Goal: Communication & Community: Participate in discussion

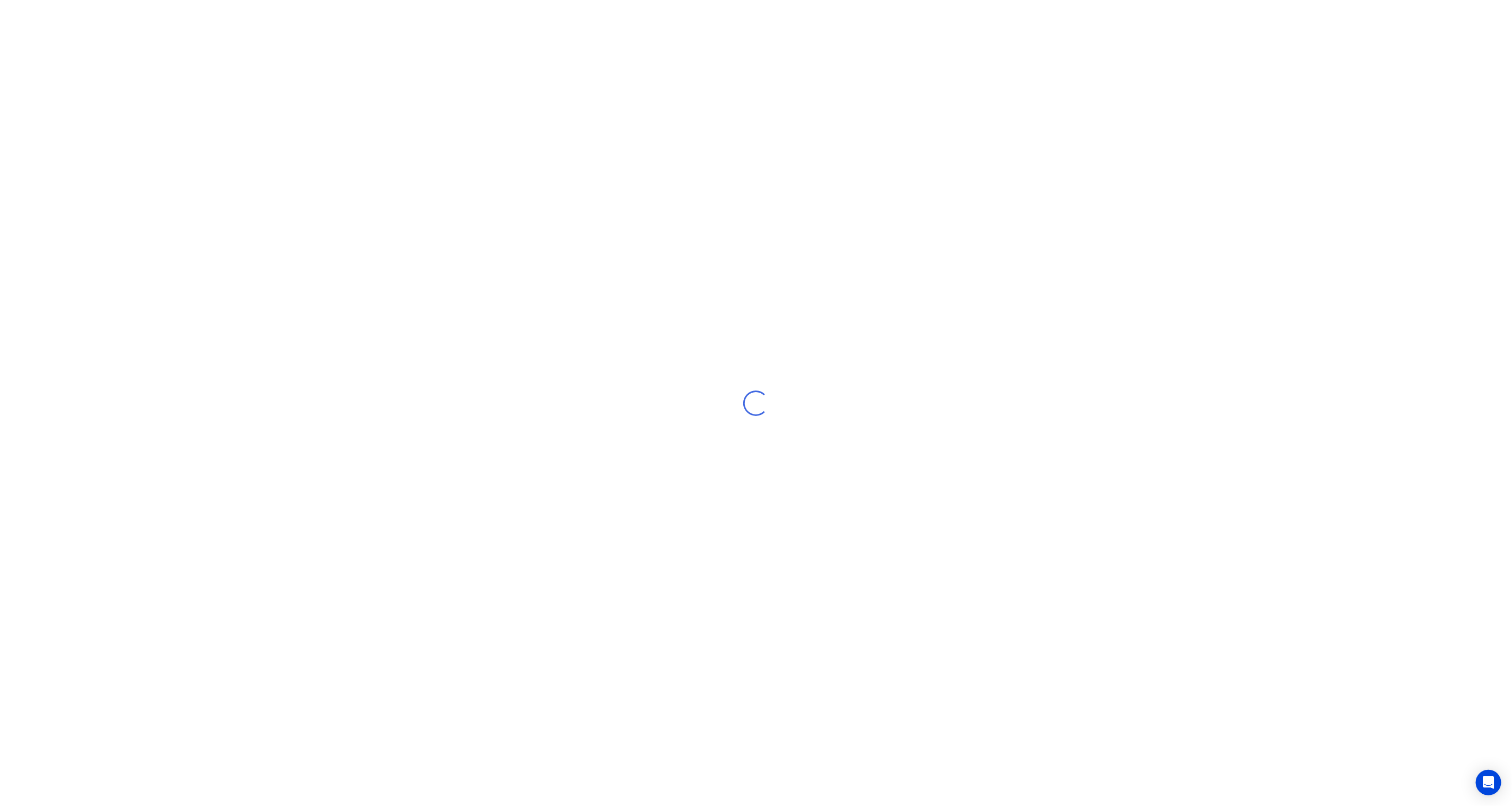
select select "NZ"
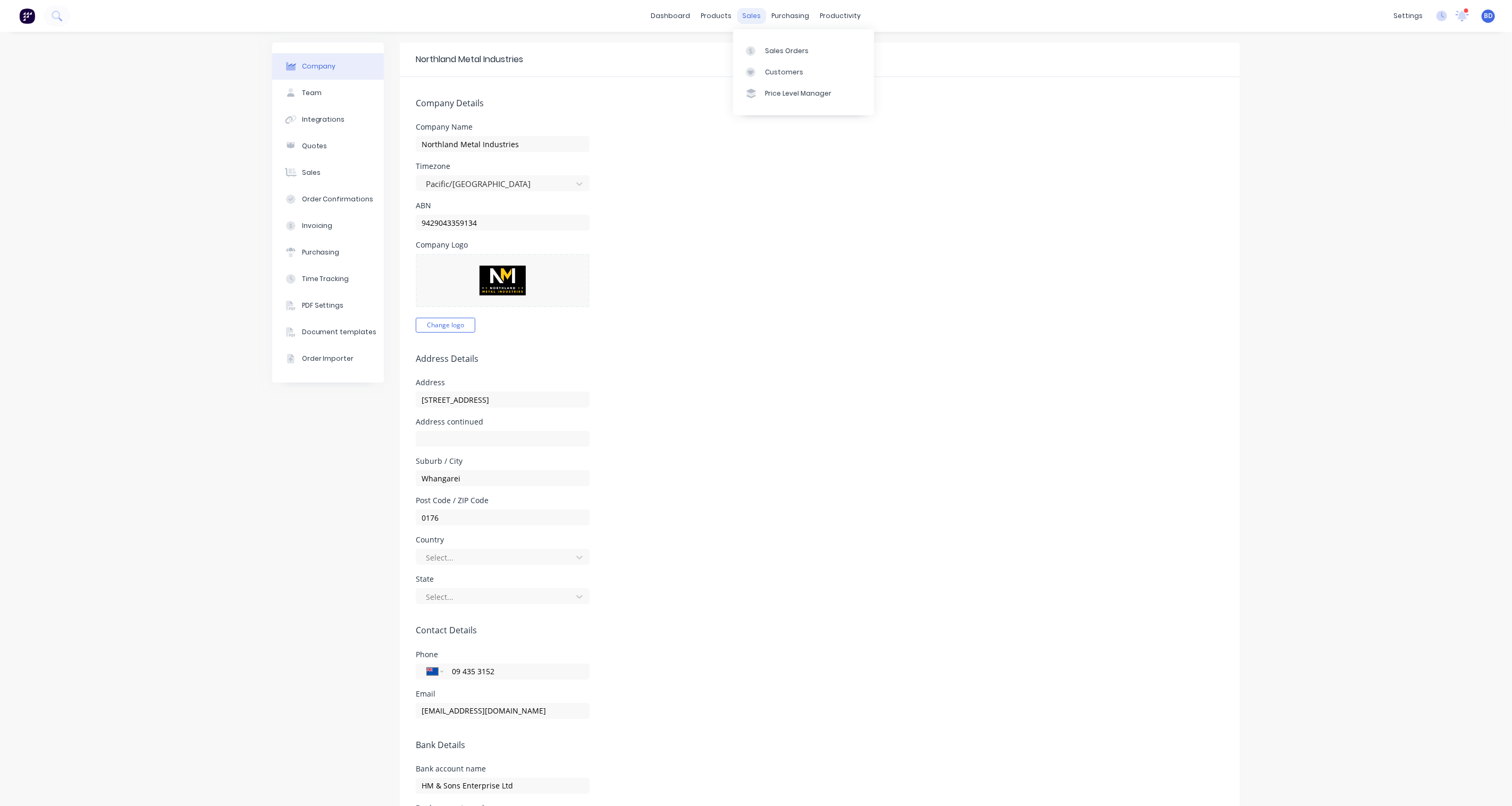
click at [746, 22] on div "sales" at bounding box center [752, 16] width 29 height 16
click at [806, 56] on link "Sales Orders" at bounding box center [803, 50] width 141 height 21
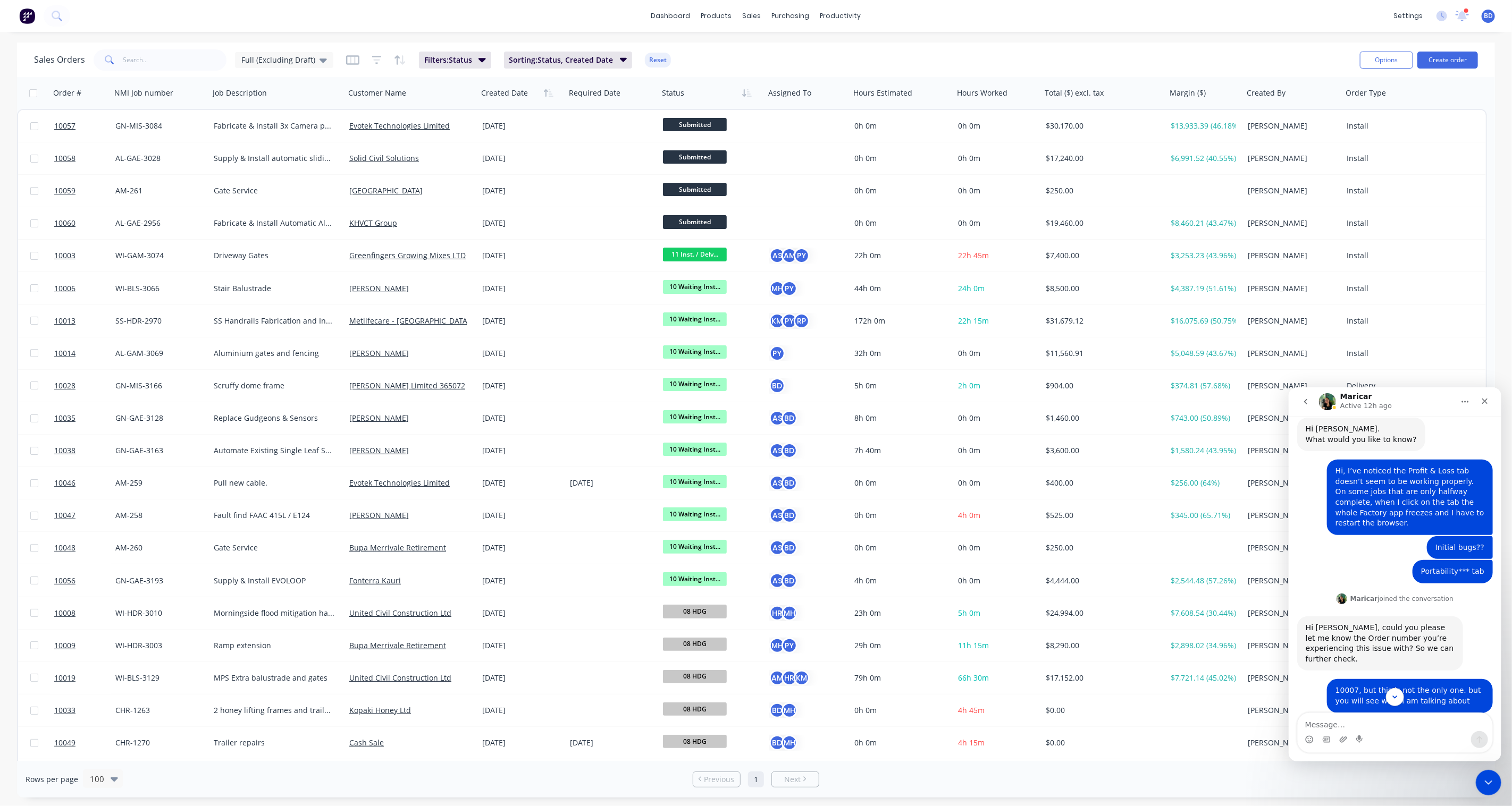
scroll to position [125, 0]
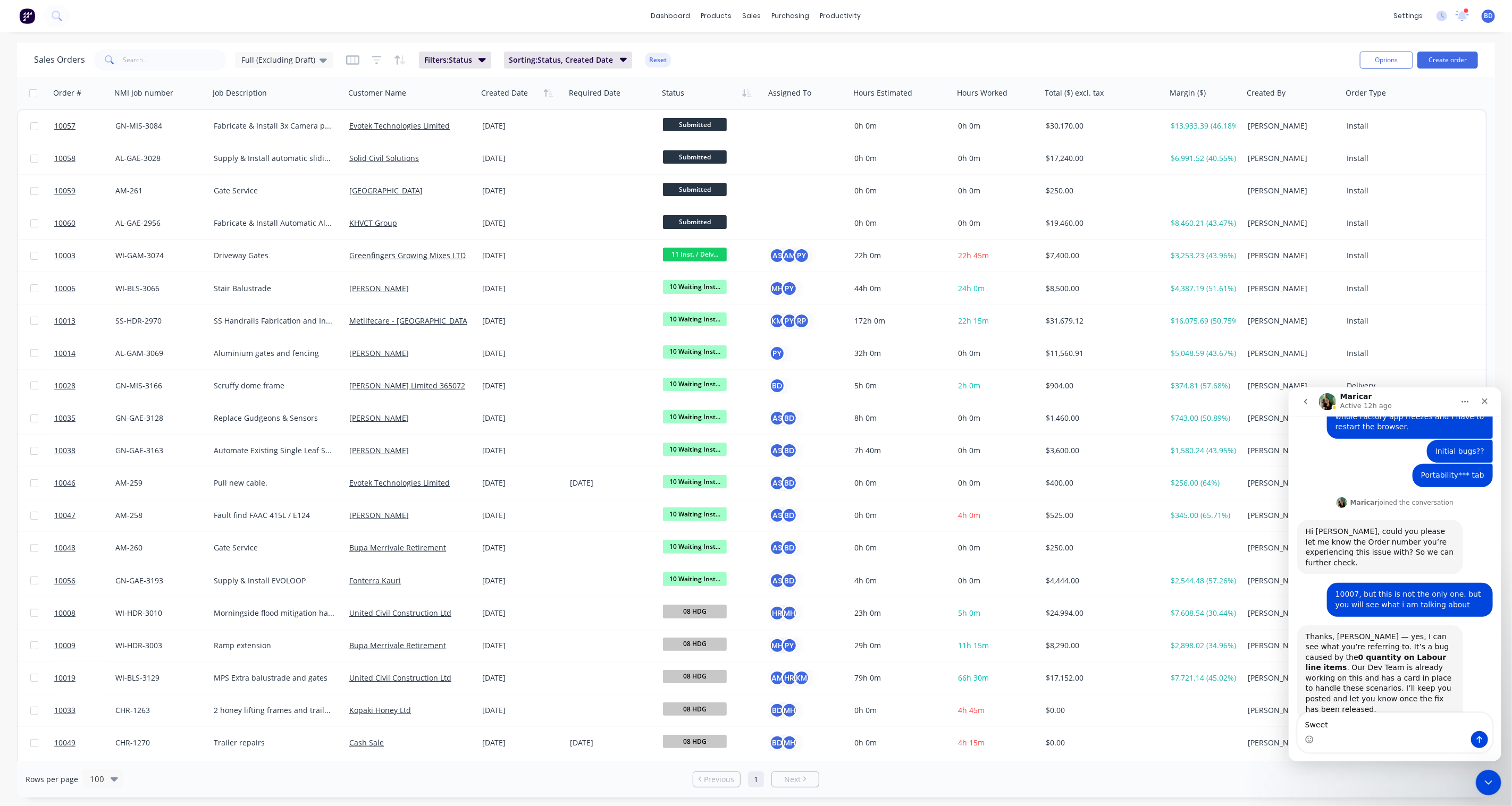
type textarea "Sweet!"
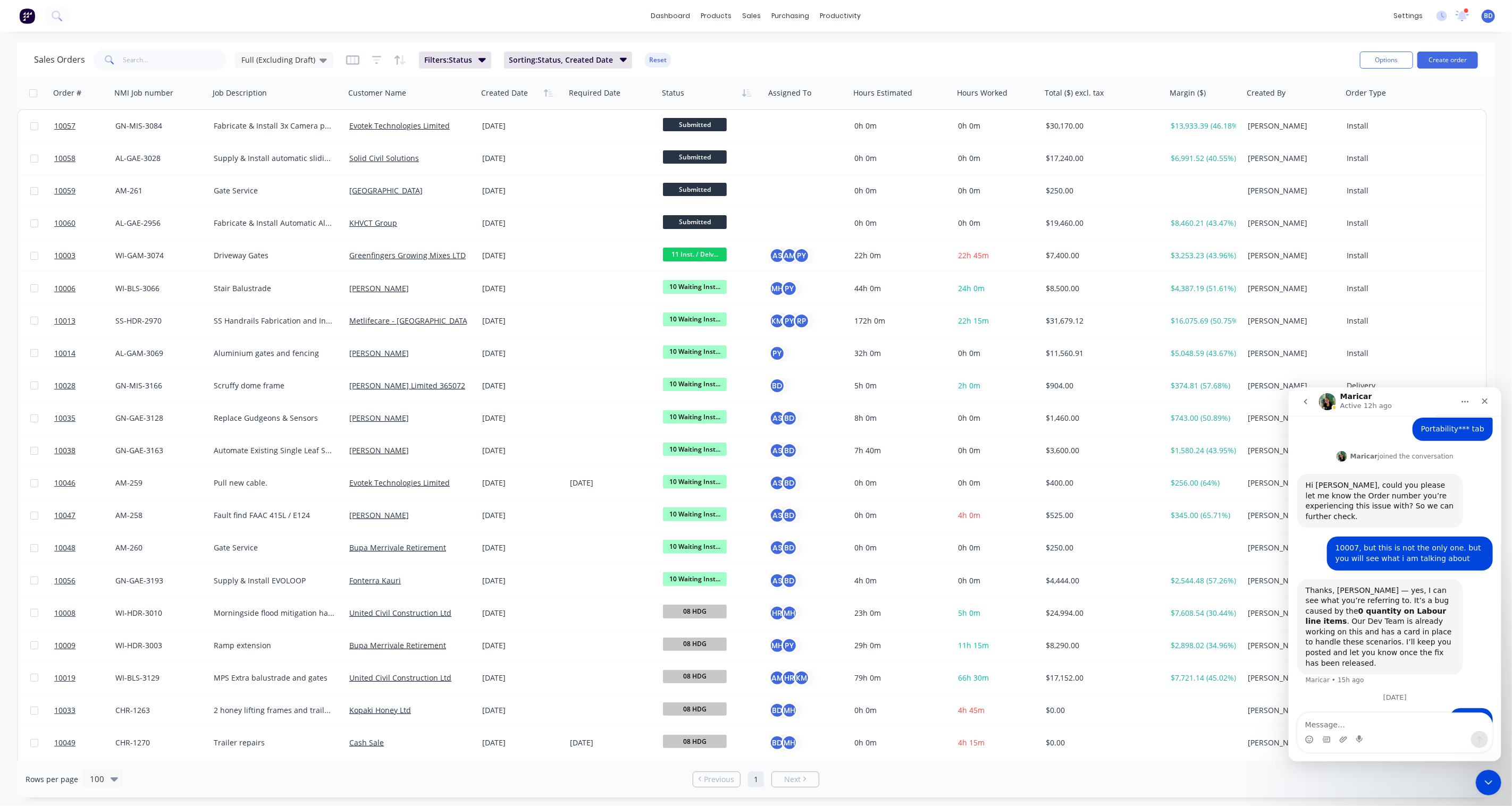
scroll to position [186, 0]
click at [1490, 403] on div "Close" at bounding box center [1484, 401] width 19 height 19
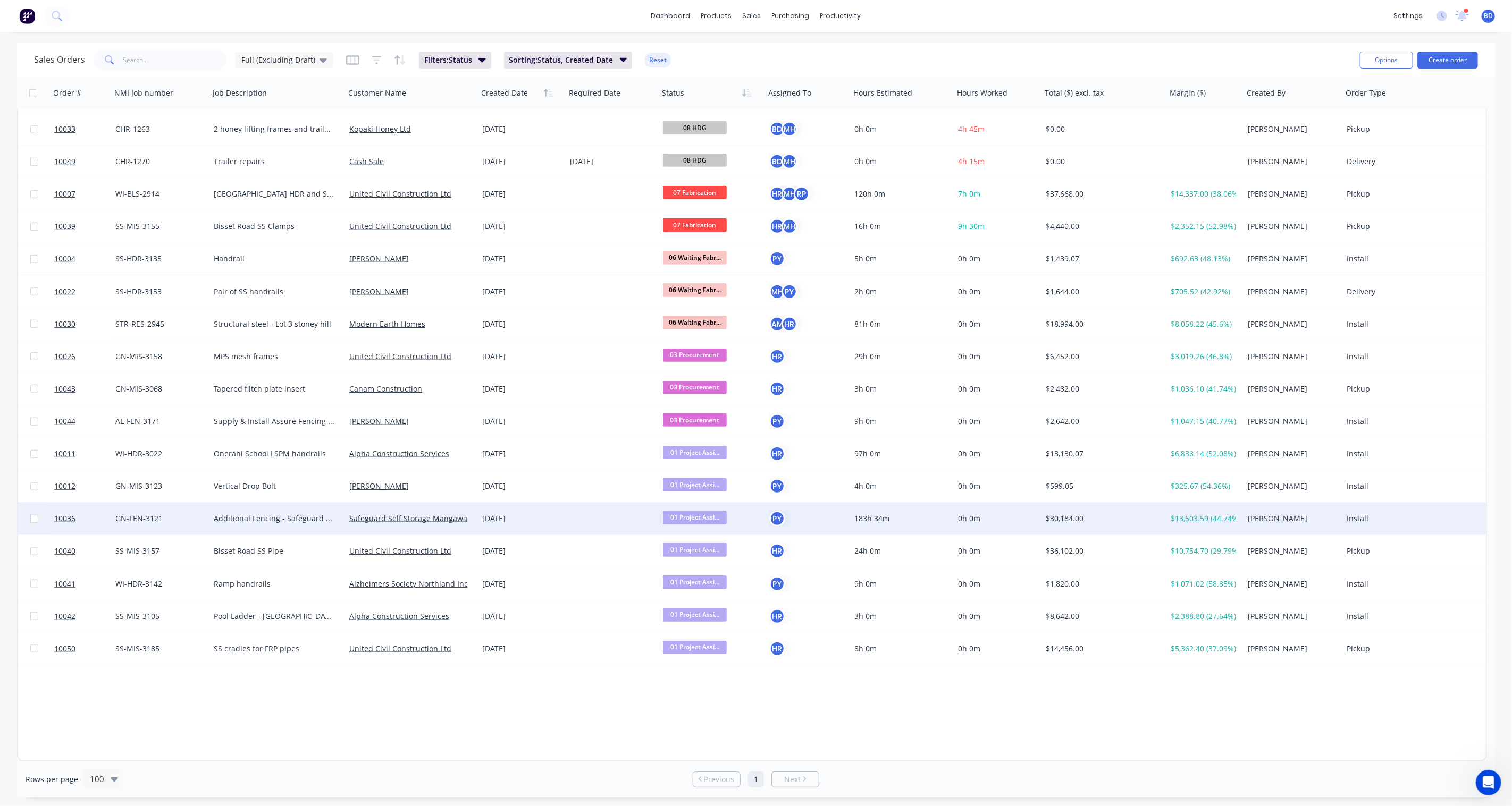
scroll to position [0, 0]
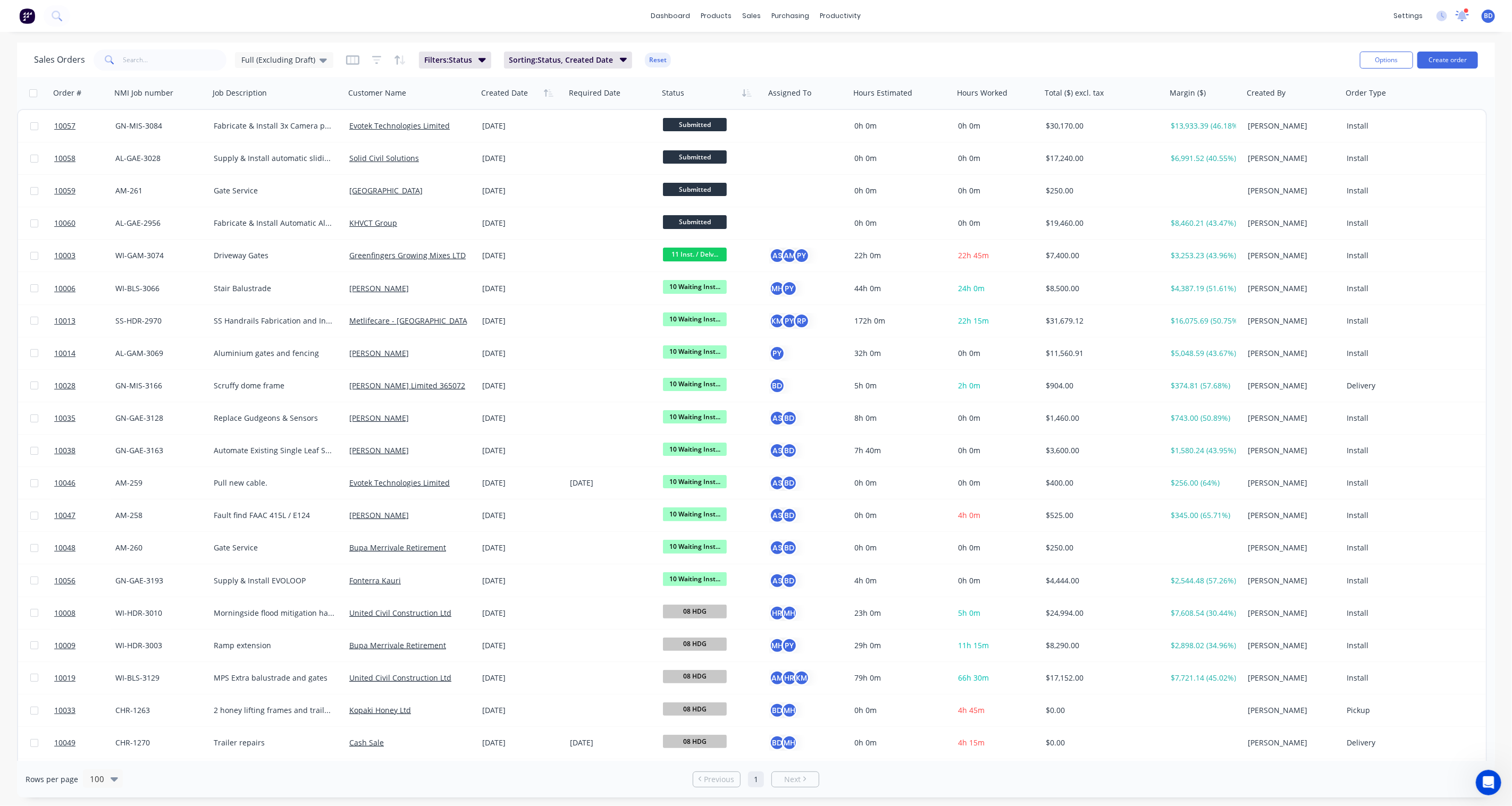
click at [1459, 18] on icon at bounding box center [1462, 15] width 9 height 8
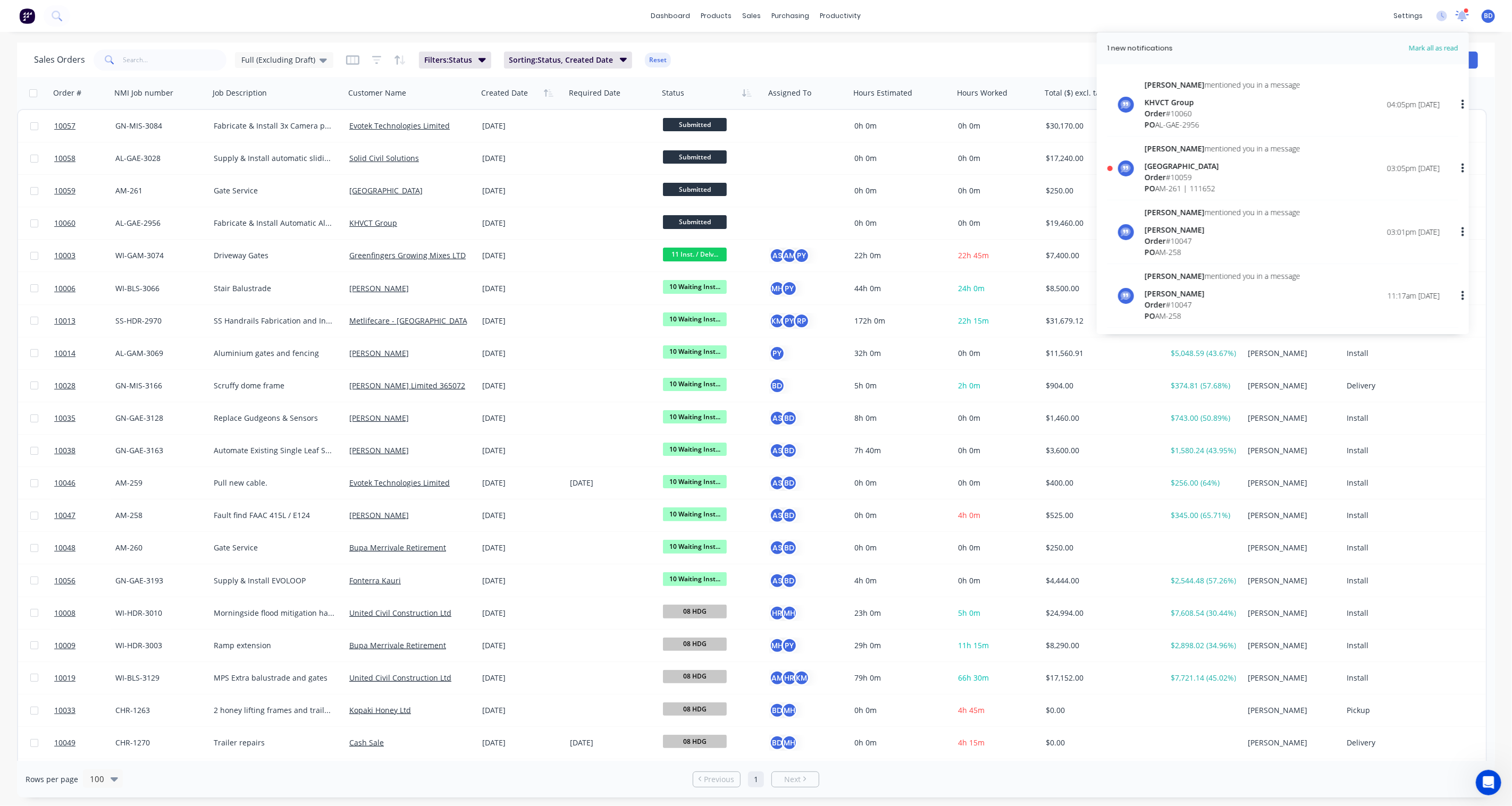
click at [1459, 18] on icon at bounding box center [1462, 15] width 9 height 8
